Goal: Transaction & Acquisition: Download file/media

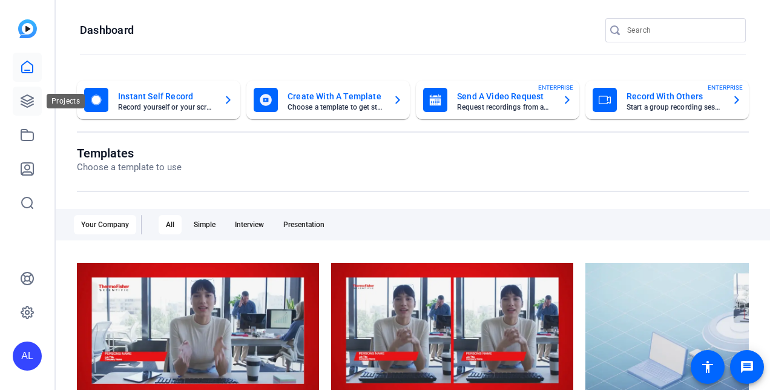
click at [27, 111] on link at bounding box center [27, 101] width 29 height 29
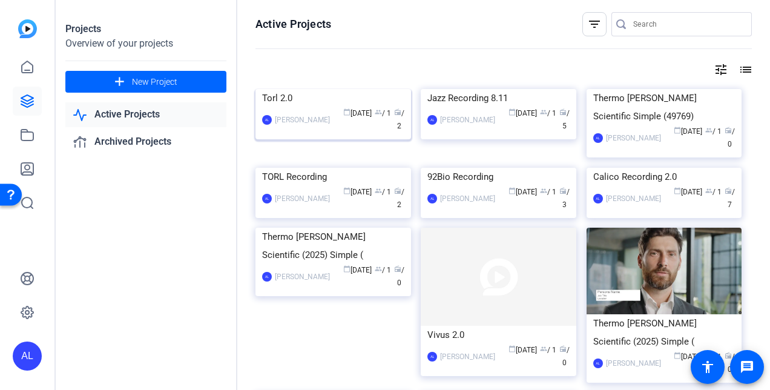
click at [343, 89] on img at bounding box center [334, 89] width 156 height 0
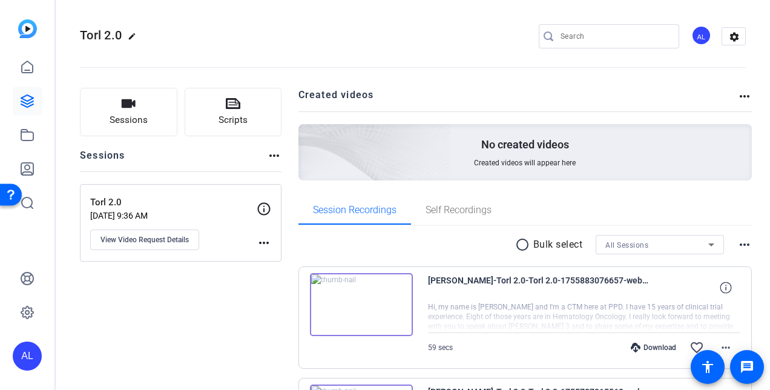
scroll to position [143, 0]
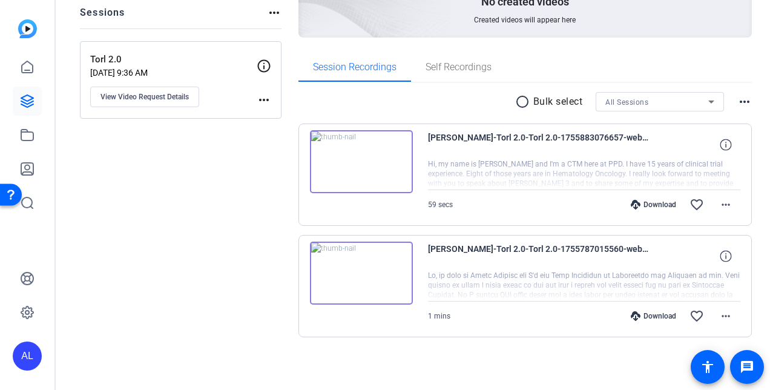
click at [661, 200] on div "Download" at bounding box center [654, 205] width 58 height 10
click at [631, 315] on icon at bounding box center [636, 316] width 10 height 10
click at [240, 214] on div "Sessions Scripts Sessions more_horiz Torl 2.0 [DATE] 9:36 AM View Video Request…" at bounding box center [181, 160] width 202 height 431
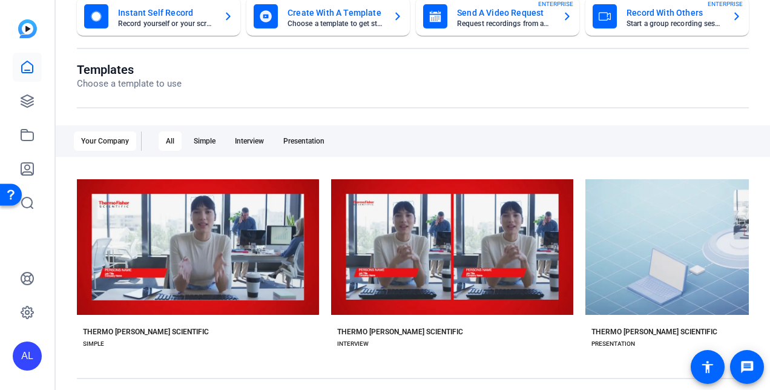
scroll to position [159, 0]
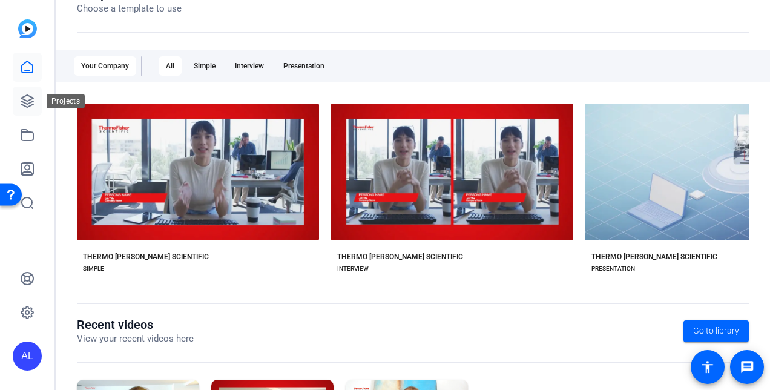
click at [26, 105] on icon at bounding box center [27, 101] width 15 height 15
